Goal: Book appointment/travel/reservation

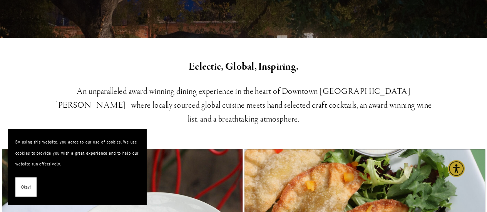
scroll to position [200, 0]
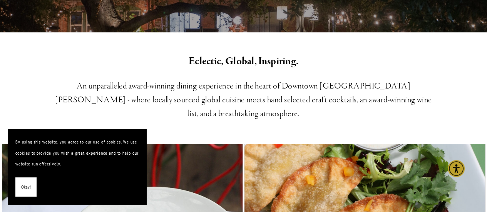
click at [26, 185] on span "Okay!" at bounding box center [26, 187] width 10 height 11
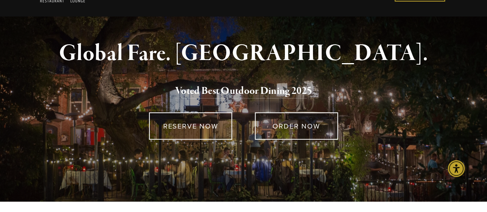
scroll to position [0, 0]
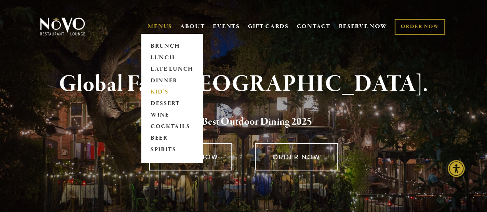
click at [156, 93] on link "KID'S" at bounding box center [172, 93] width 48 height 12
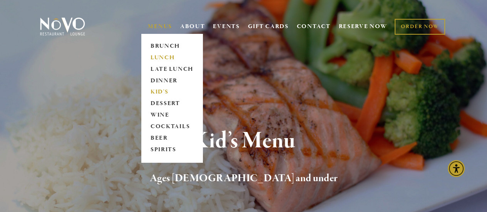
click at [159, 58] on link "LUNCH" at bounding box center [172, 58] width 48 height 12
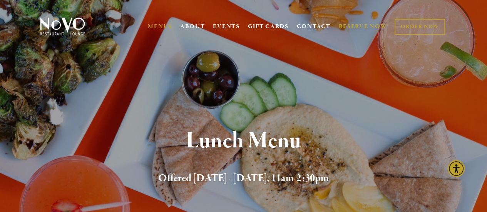
click at [367, 21] on link "RESERVE NOW" at bounding box center [362, 26] width 48 height 15
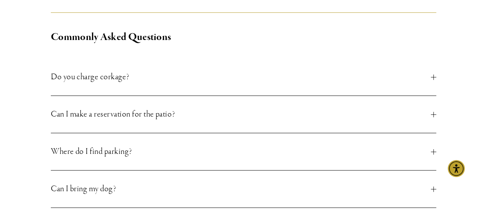
scroll to position [292, 0]
click at [125, 117] on span "Can I make a reservation for the patio?" at bounding box center [241, 114] width 380 height 14
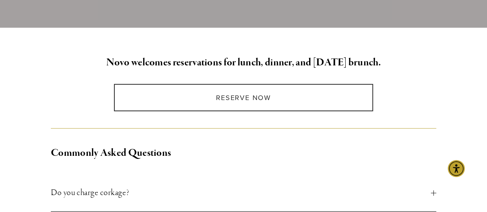
scroll to position [169, 0]
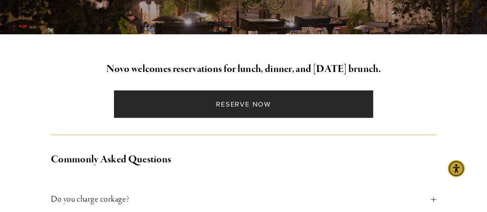
click at [208, 113] on link "Reserve Now" at bounding box center [243, 103] width 259 height 27
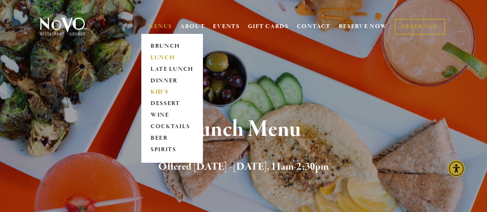
click at [154, 93] on link "KID'S" at bounding box center [172, 93] width 48 height 12
